Goal: Task Accomplishment & Management: Complete application form

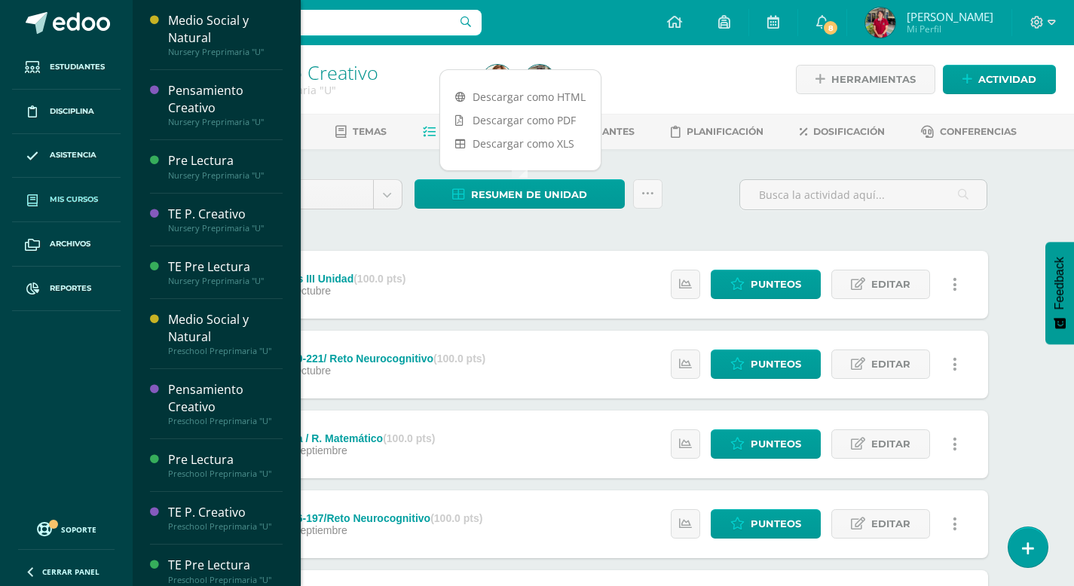
click at [80, 199] on span "Mis cursos" at bounding box center [74, 200] width 48 height 12
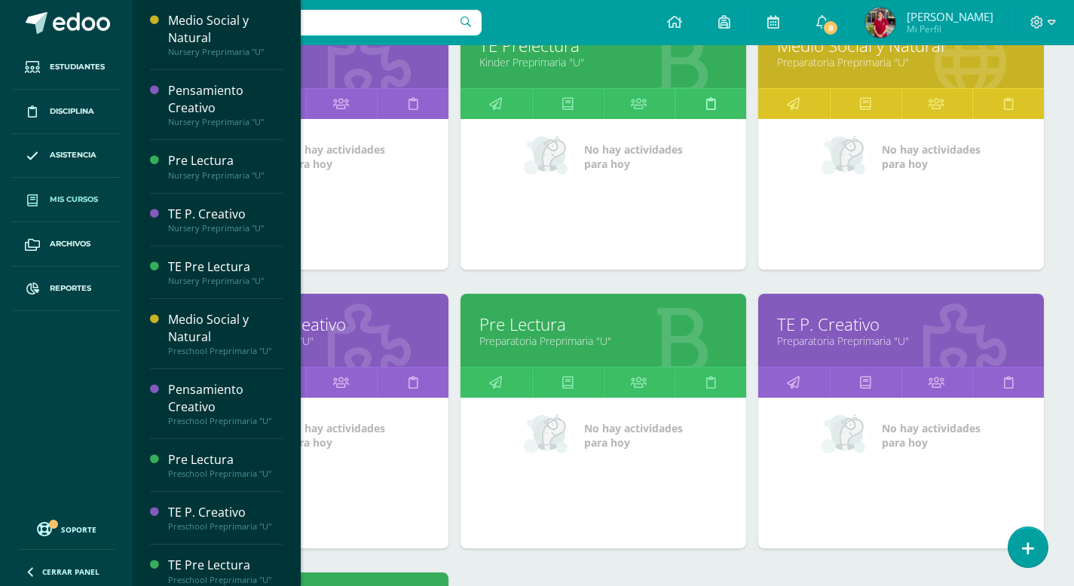
scroll to position [1953, 0]
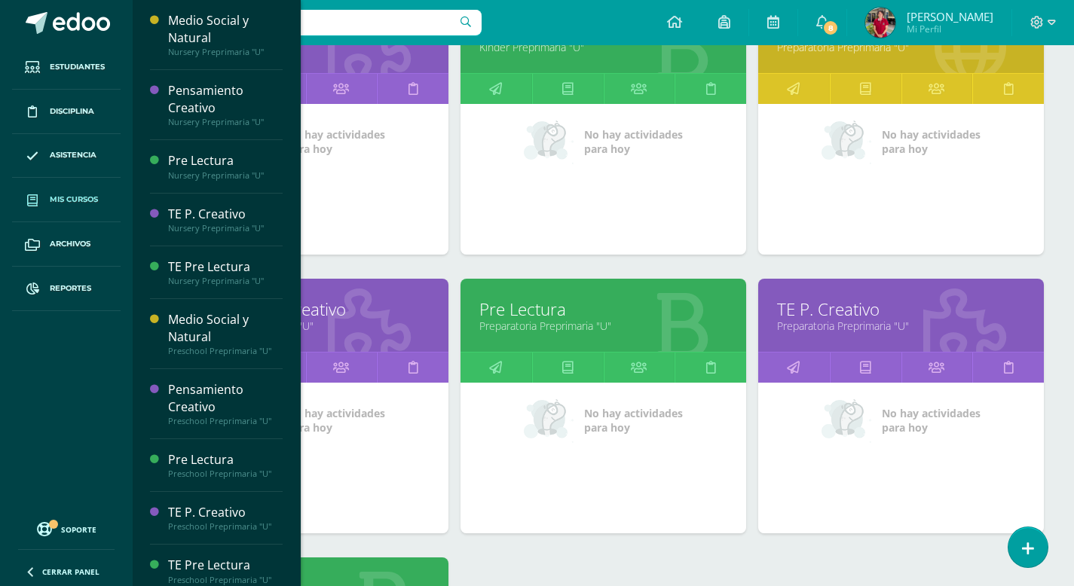
click at [846, 313] on link "TE P. Creativo" at bounding box center [901, 309] width 248 height 23
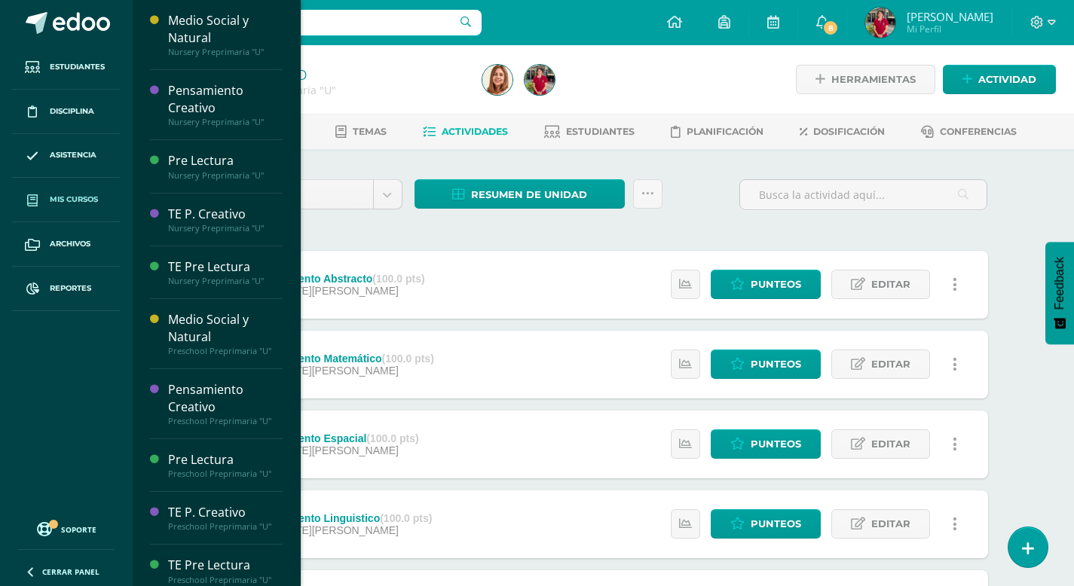
click at [75, 202] on span "Mis cursos" at bounding box center [74, 200] width 48 height 12
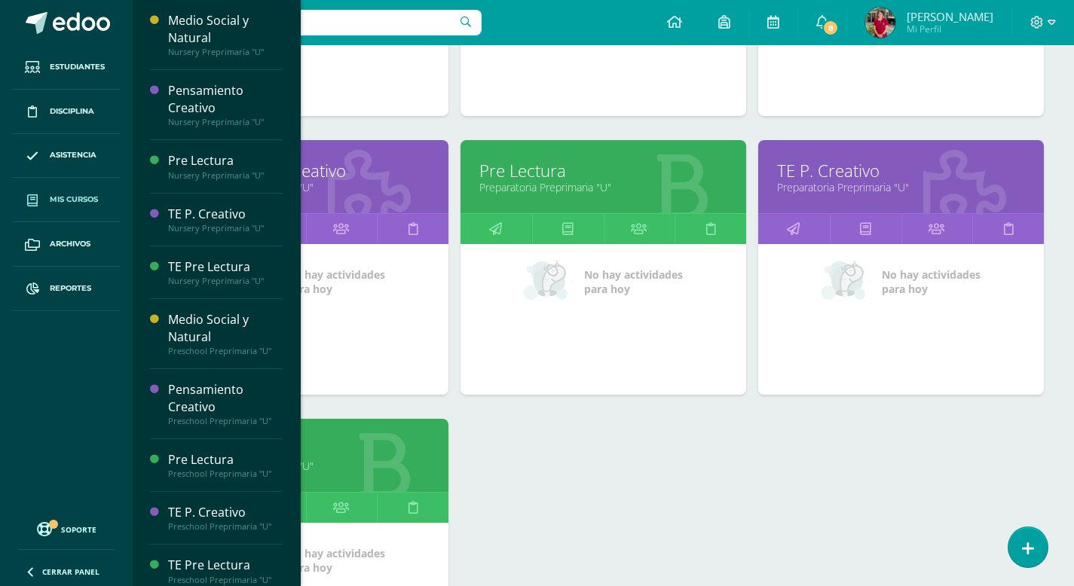
scroll to position [2090, 0]
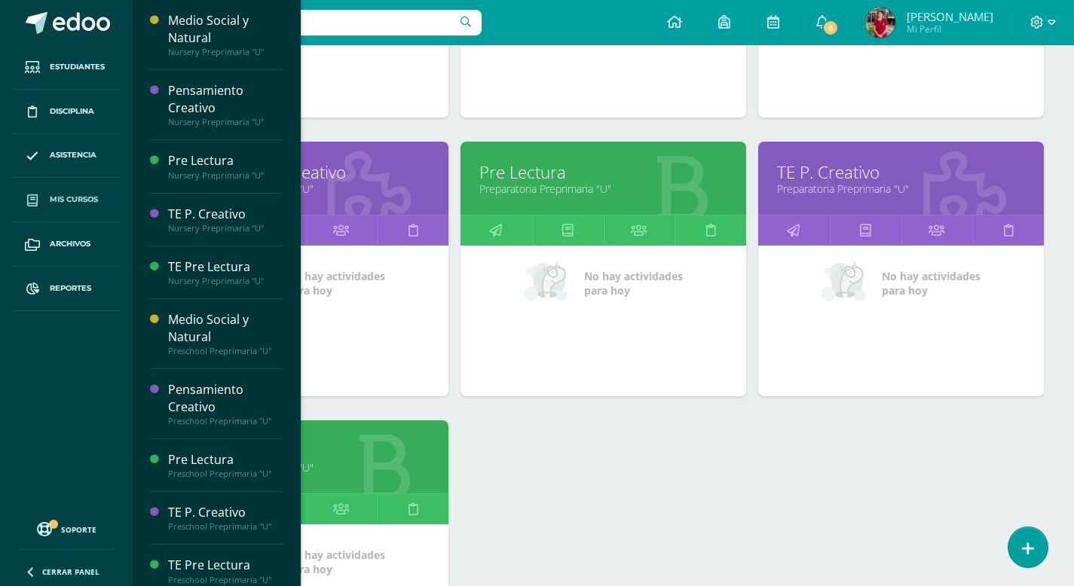
click at [542, 185] on link "Preparatoria Preprimaria "U"" at bounding box center [603, 189] width 248 height 14
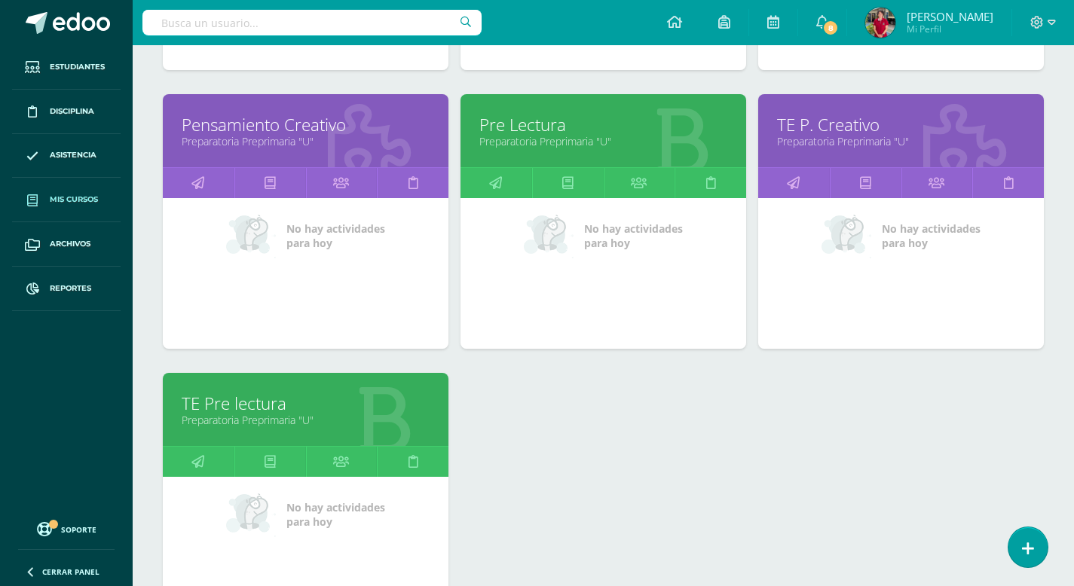
scroll to position [2131, 0]
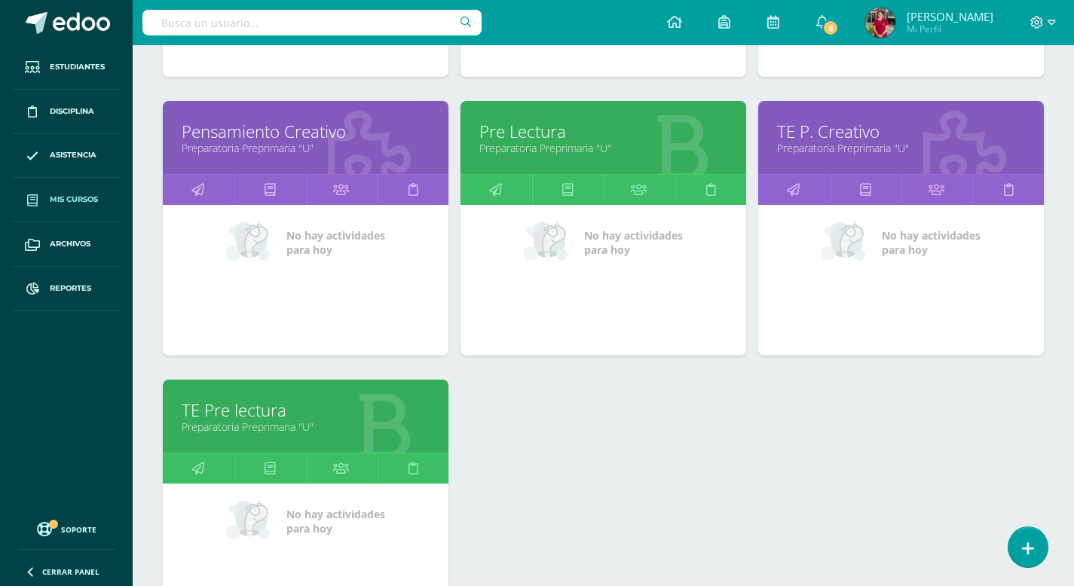
click at [267, 416] on link "TE Pre lectura" at bounding box center [306, 410] width 248 height 23
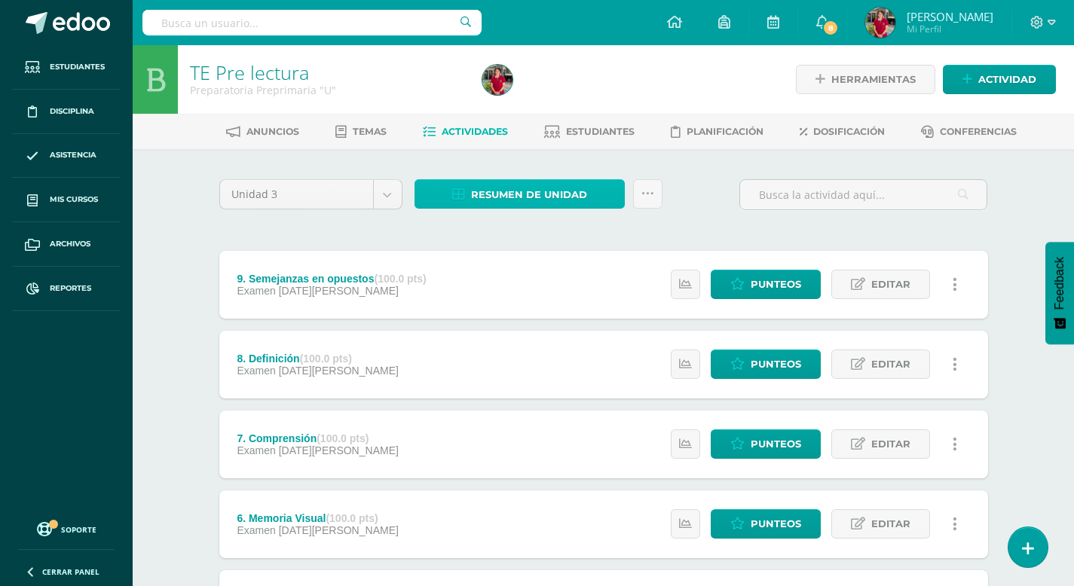
click at [537, 187] on span "Resumen de unidad" at bounding box center [529, 195] width 116 height 28
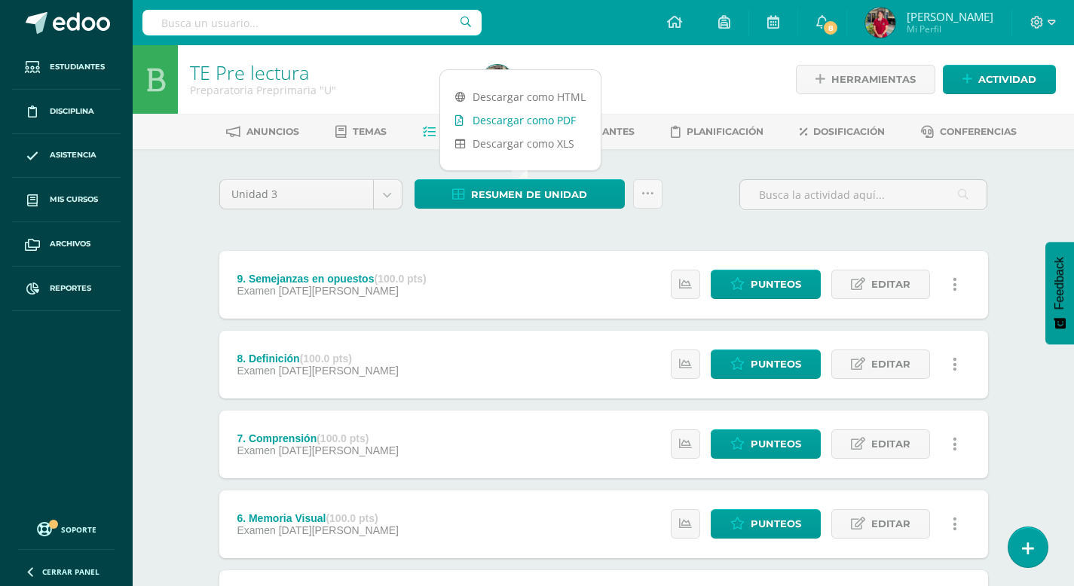
click at [547, 123] on link "Descargar como PDF" at bounding box center [520, 120] width 161 height 23
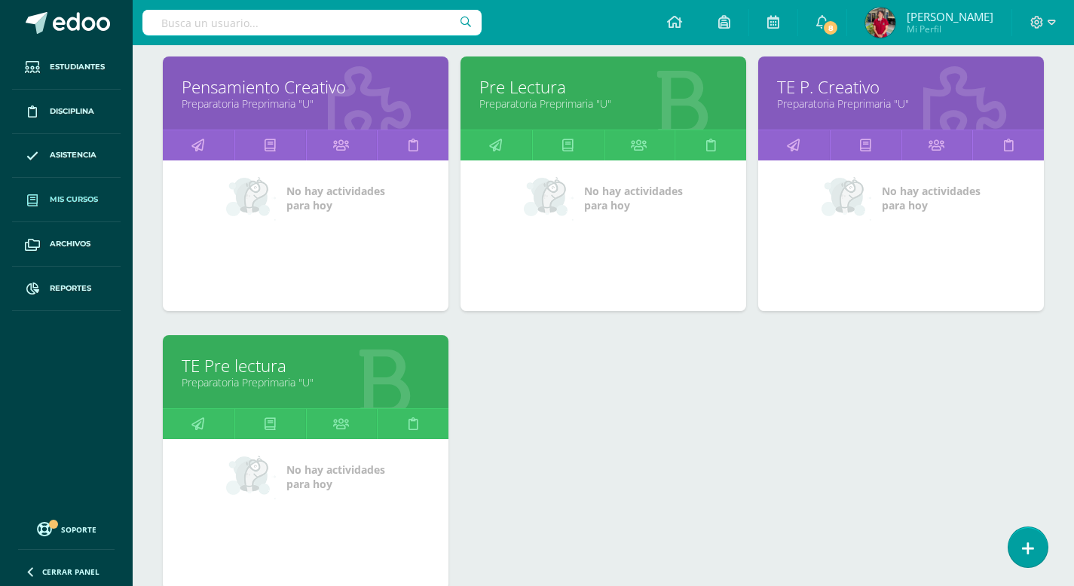
scroll to position [2158, 0]
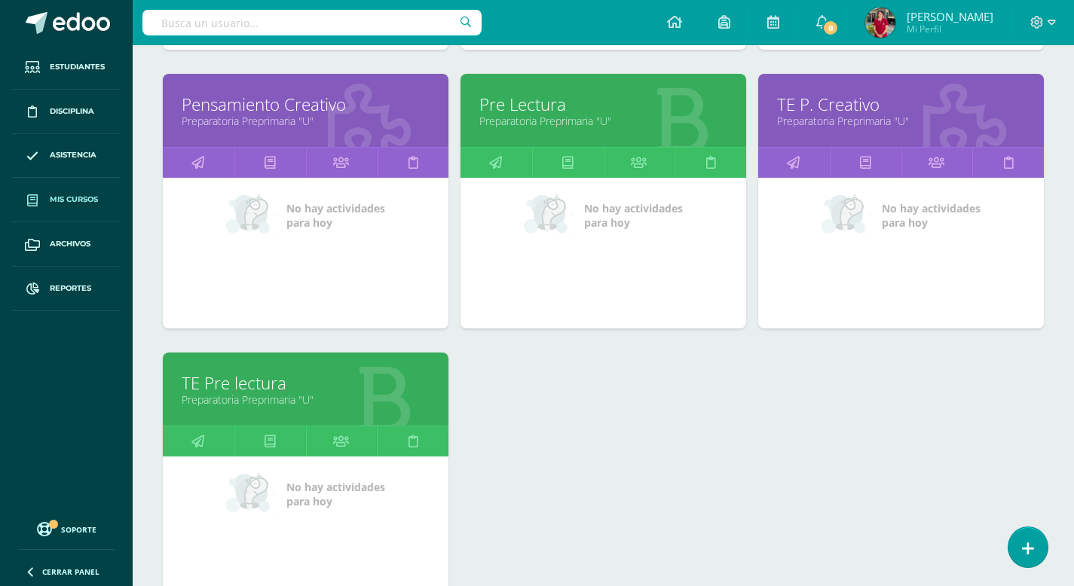
click at [556, 112] on link "Pre Lectura" at bounding box center [603, 104] width 248 height 23
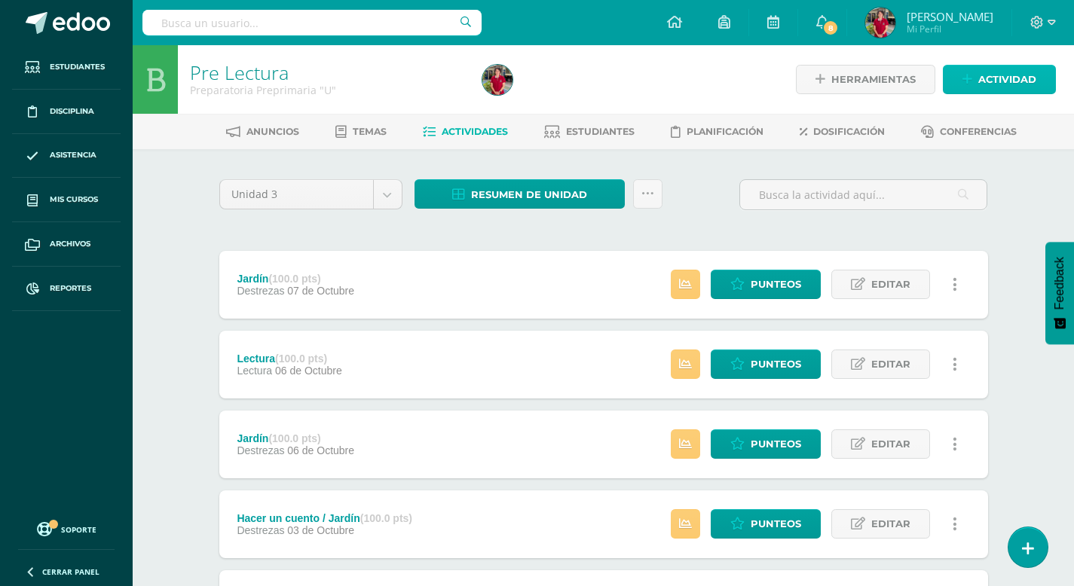
click at [1004, 73] on span "Actividad" at bounding box center [1007, 80] width 58 height 28
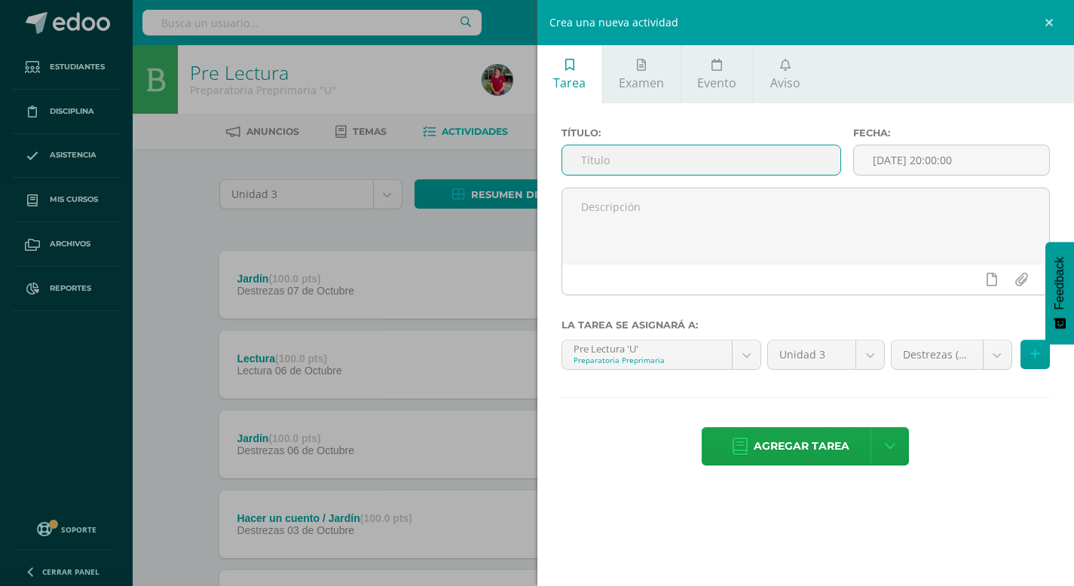
click at [751, 161] on input "text" at bounding box center [701, 159] width 279 height 29
click at [660, 74] on link "Examen" at bounding box center [642, 74] width 78 height 58
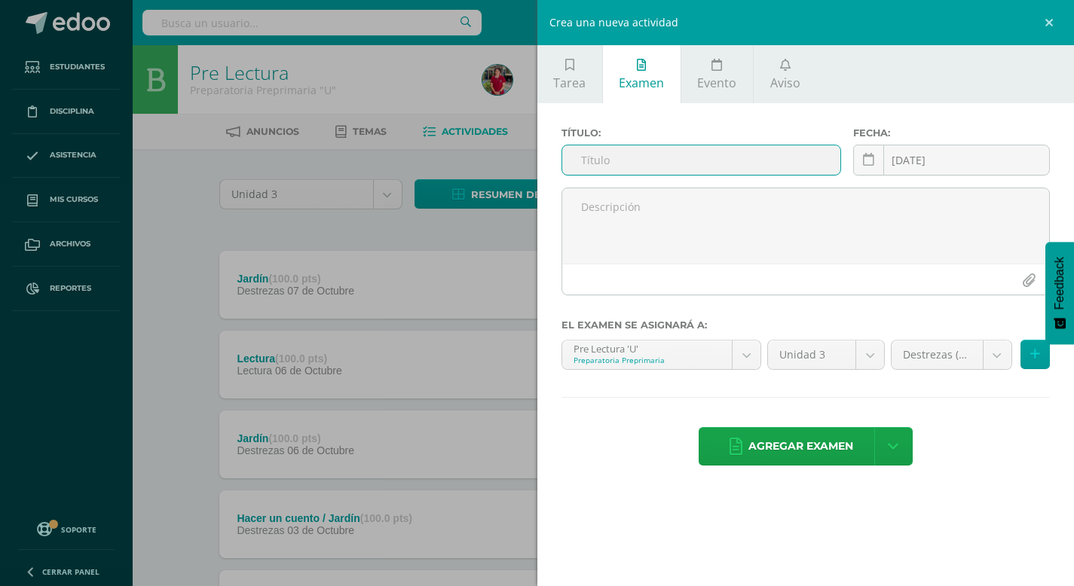
click at [591, 164] on input "text" at bounding box center [701, 159] width 279 height 29
type input "Diagnósticos 3 Unidad"
click at [786, 446] on span "Agregar examen" at bounding box center [800, 446] width 105 height 37
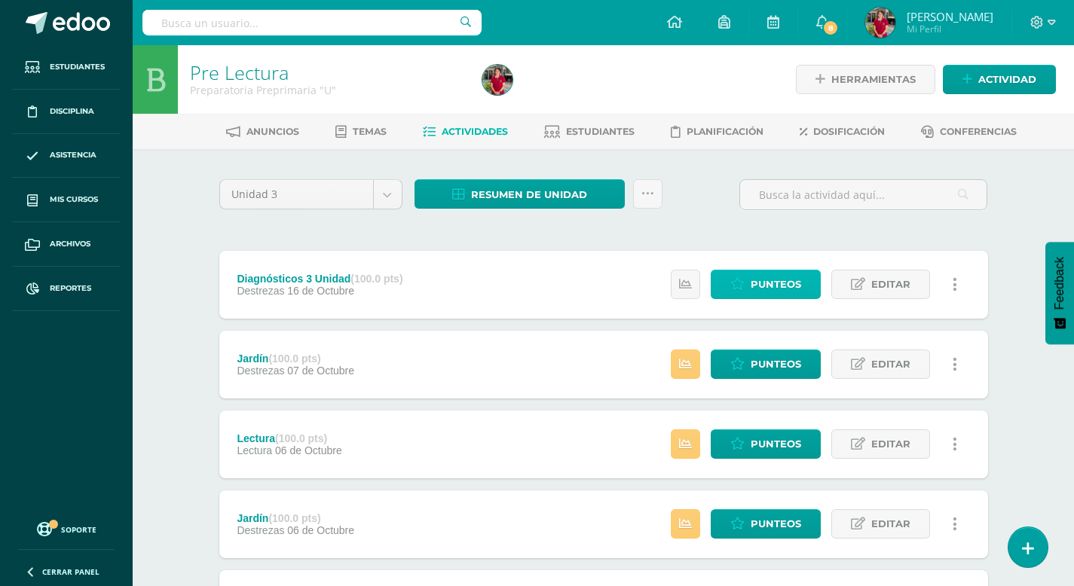
click at [782, 283] on span "Punteos" at bounding box center [776, 285] width 50 height 28
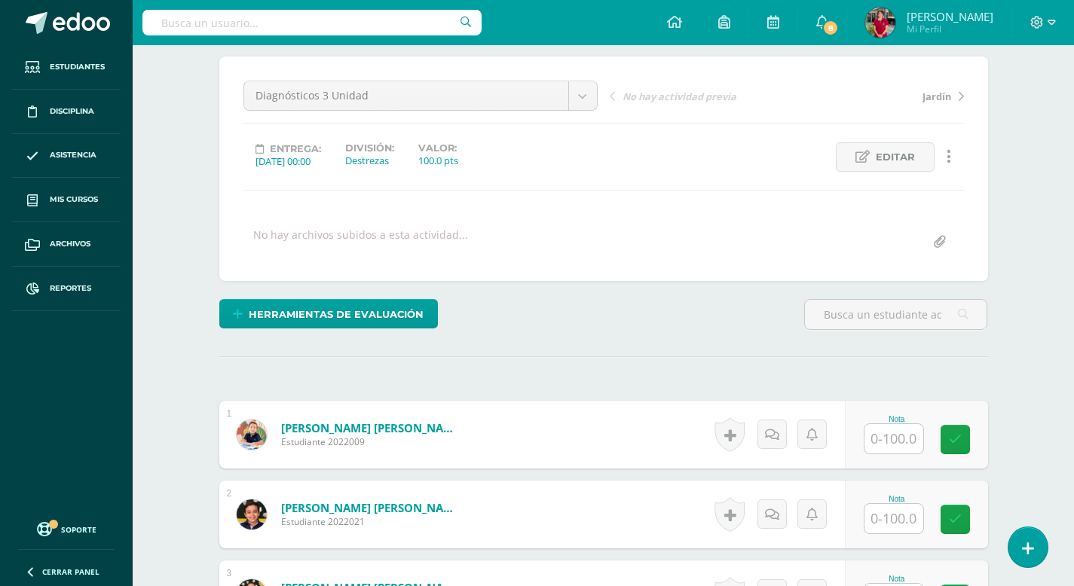
scroll to position [124, 0]
click at [885, 442] on input "text" at bounding box center [893, 438] width 59 height 29
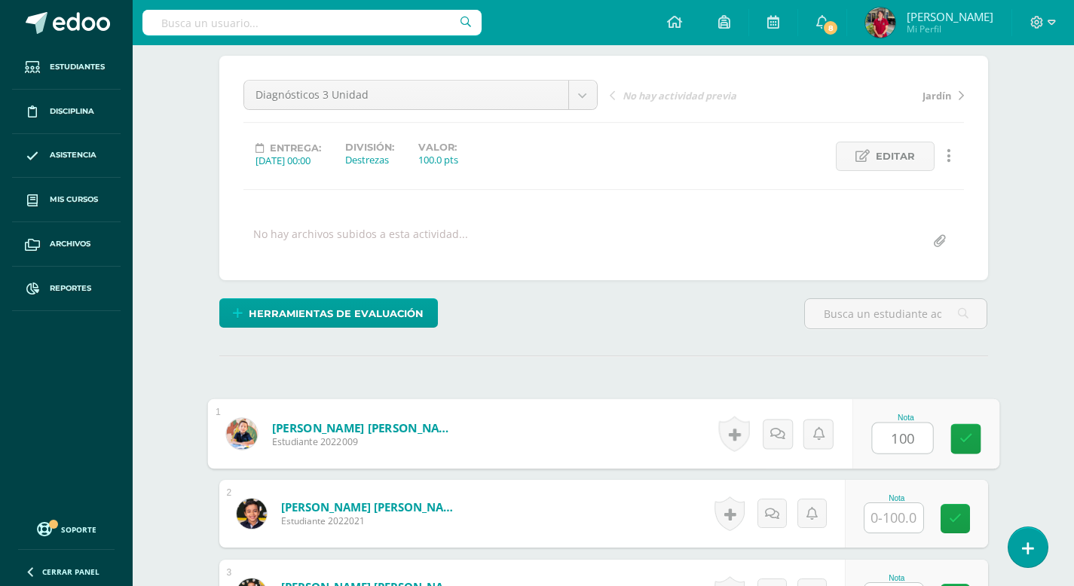
type input "100"
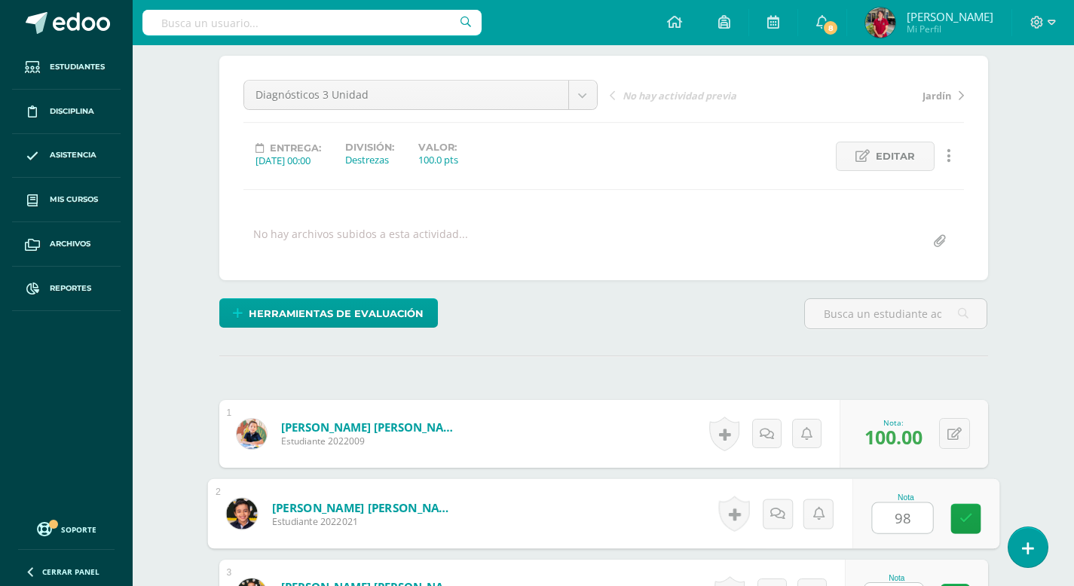
type input "98"
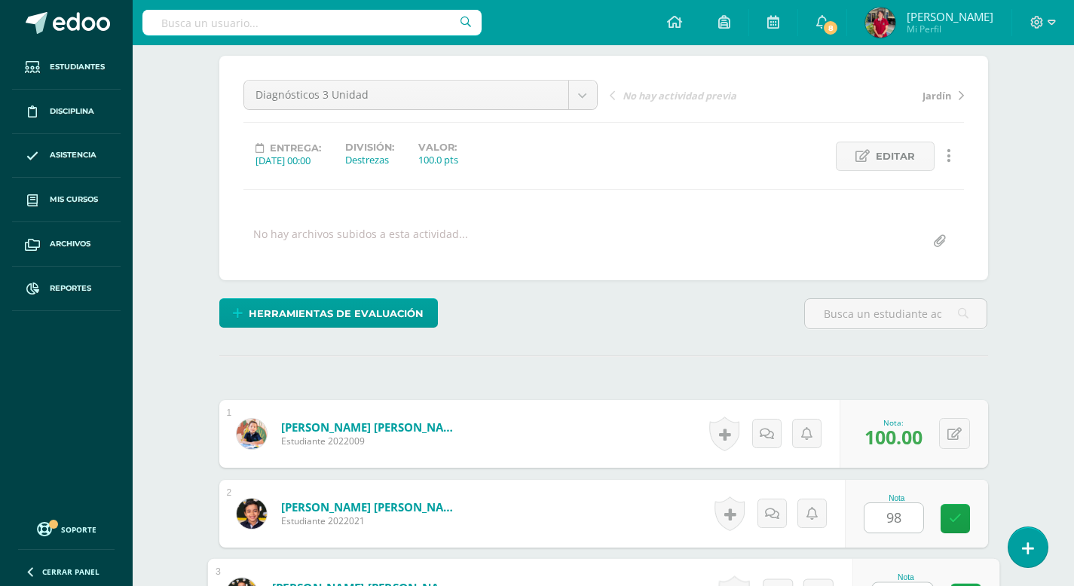
scroll to position [150, 0]
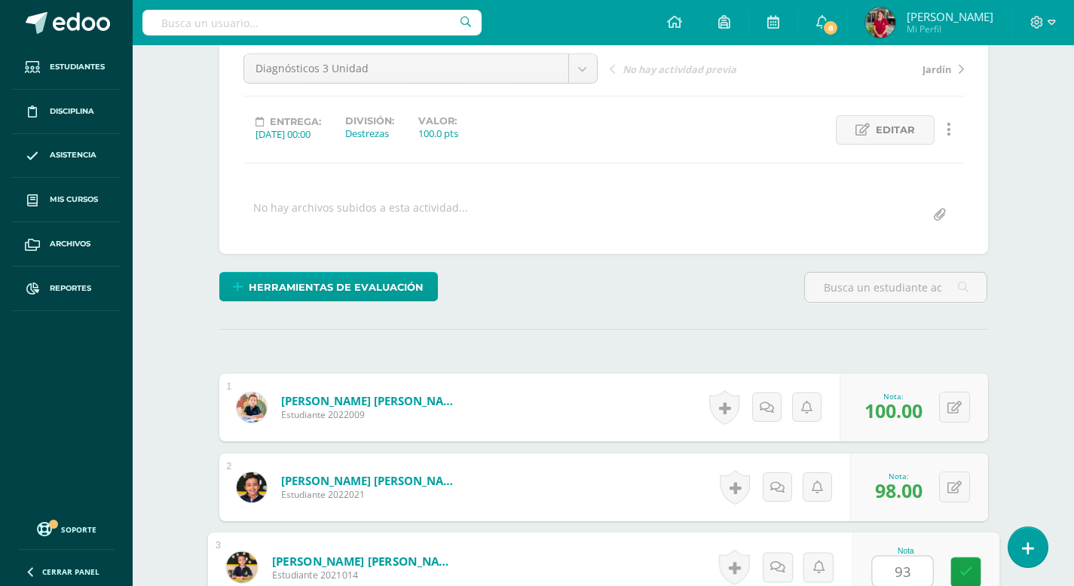
type input "93"
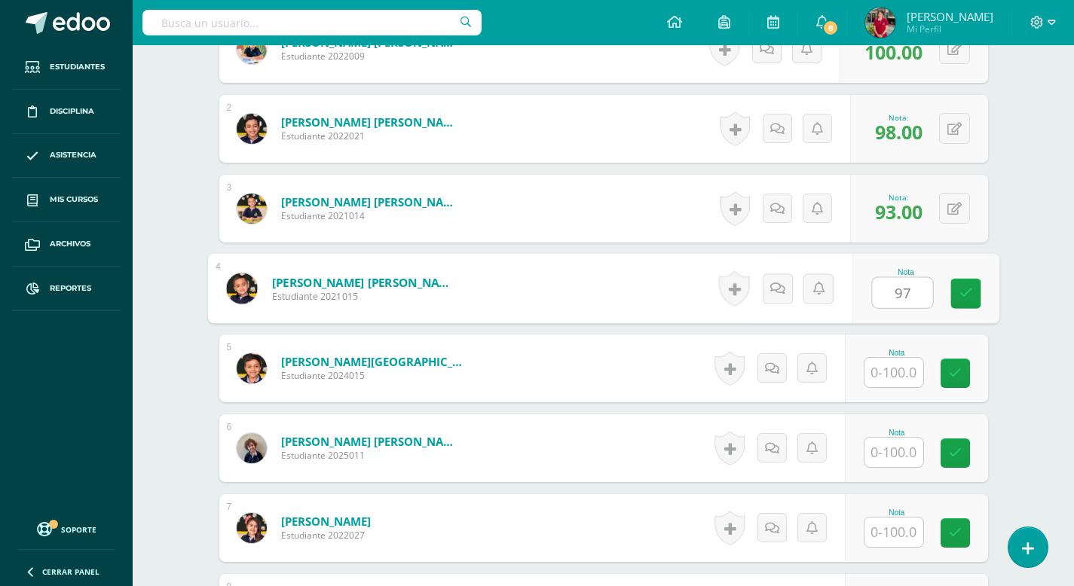
type input "97"
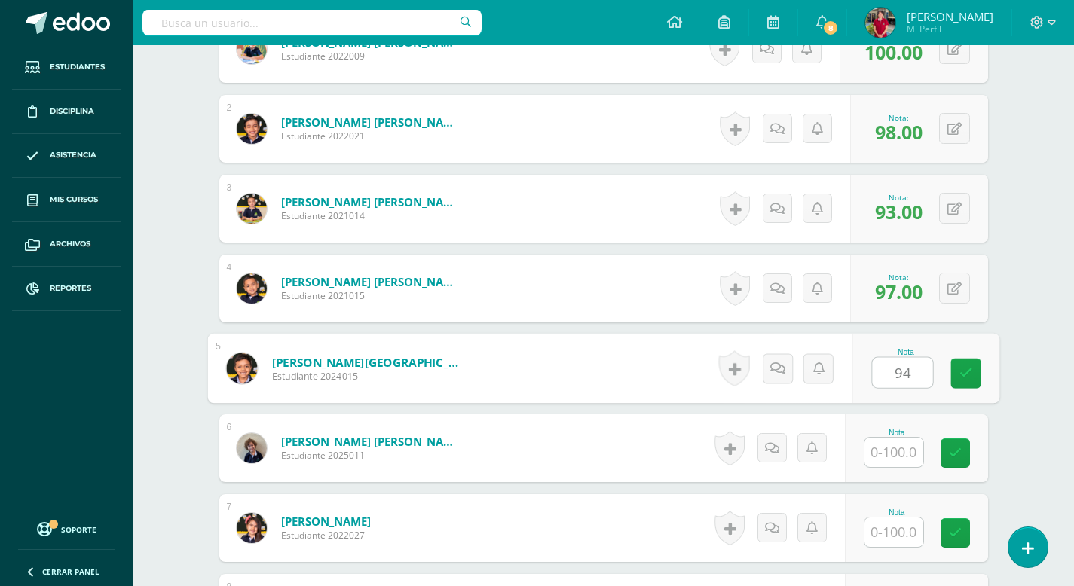
type input "94"
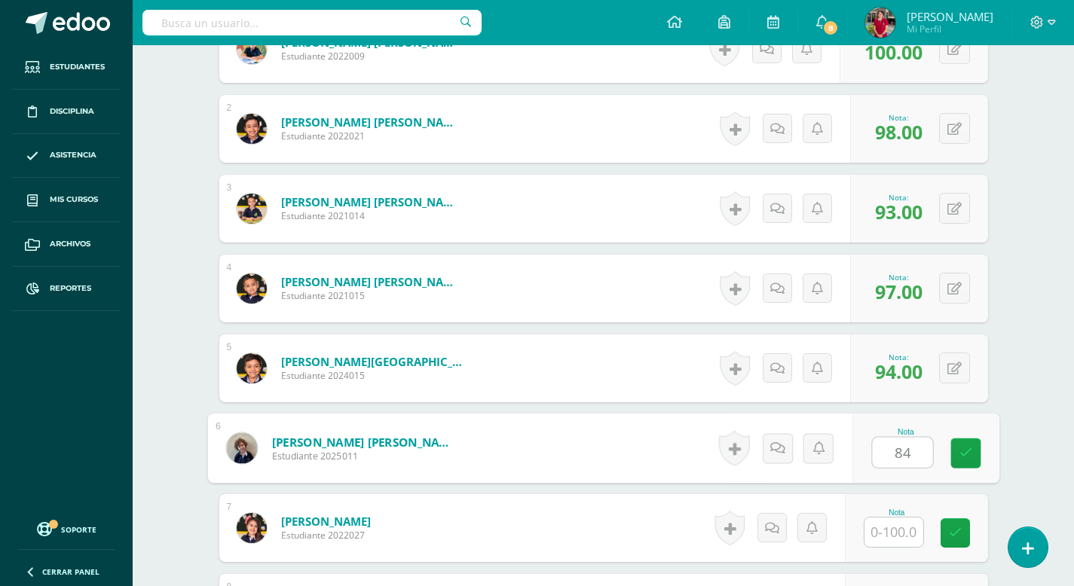
type input "84"
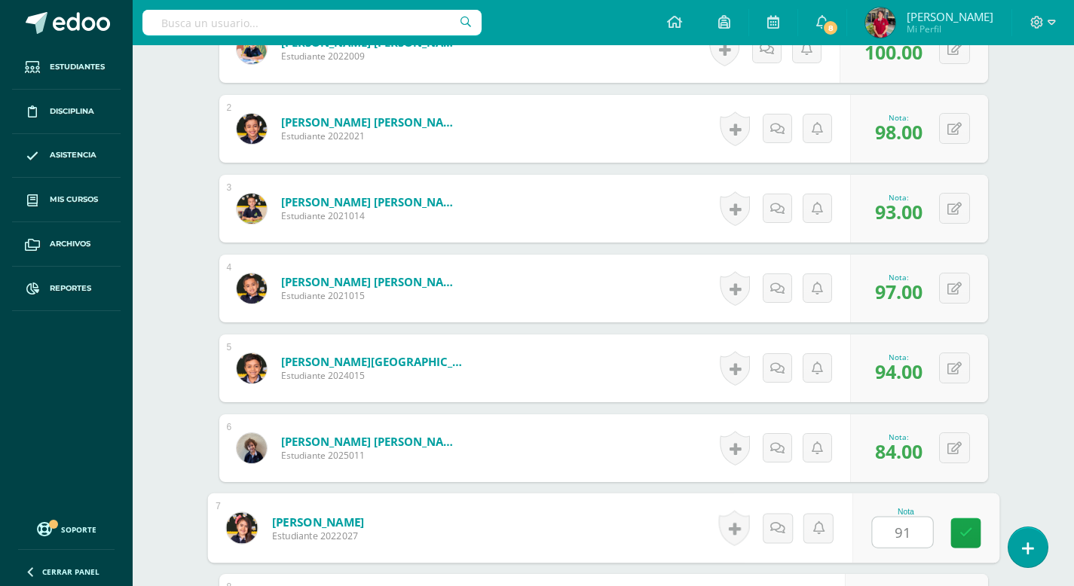
type input "91"
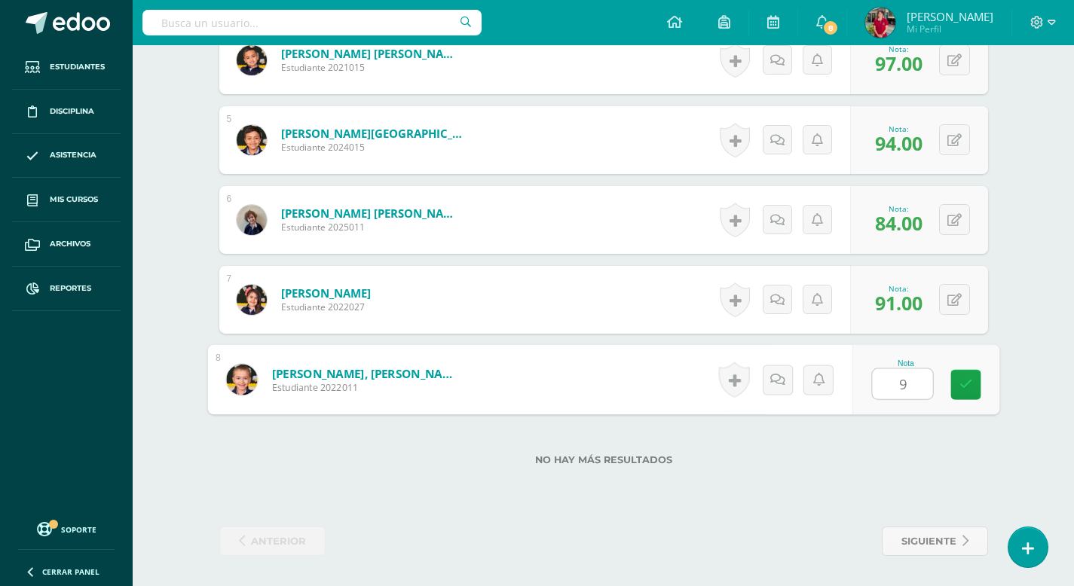
type input "94"
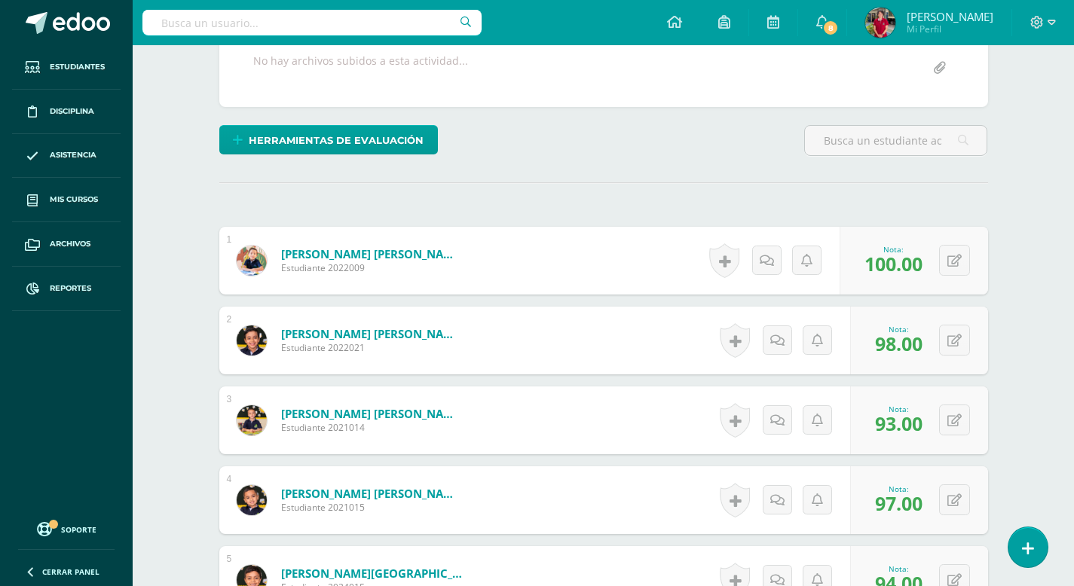
scroll to position [0, 0]
